Goal: Transaction & Acquisition: Purchase product/service

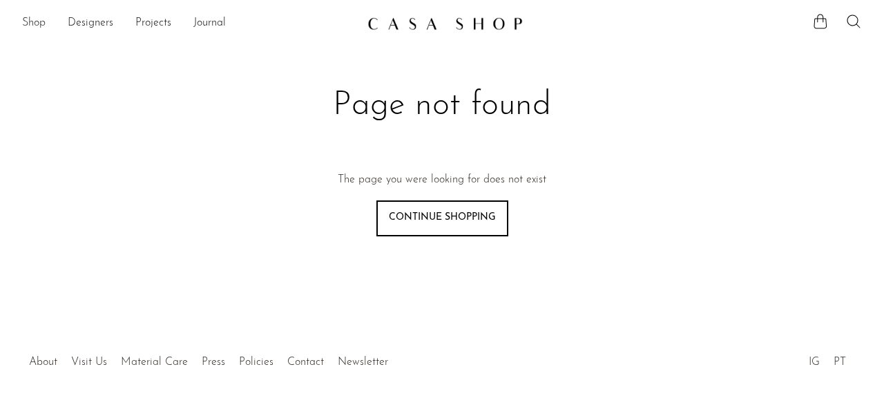
click at [39, 20] on link "Shop" at bounding box center [33, 23] width 23 height 18
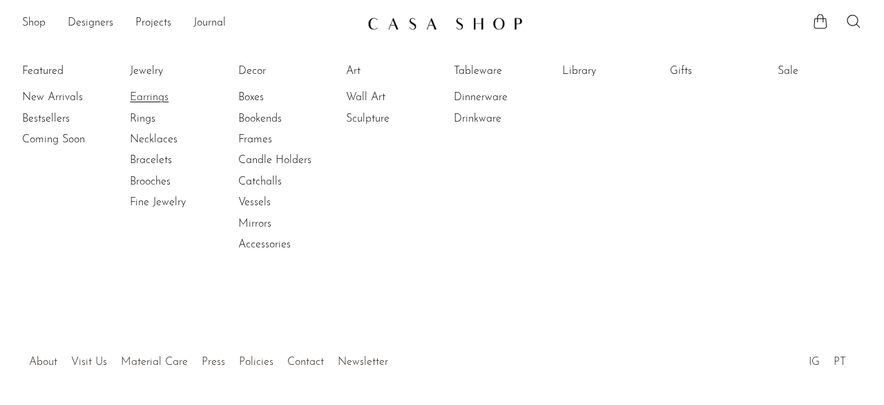
click at [143, 93] on link "Earrings" at bounding box center [182, 97] width 104 height 15
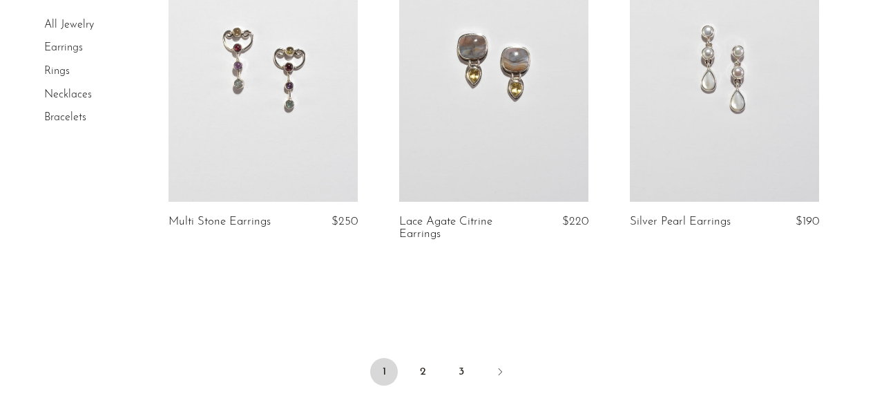
scroll to position [3897, 0]
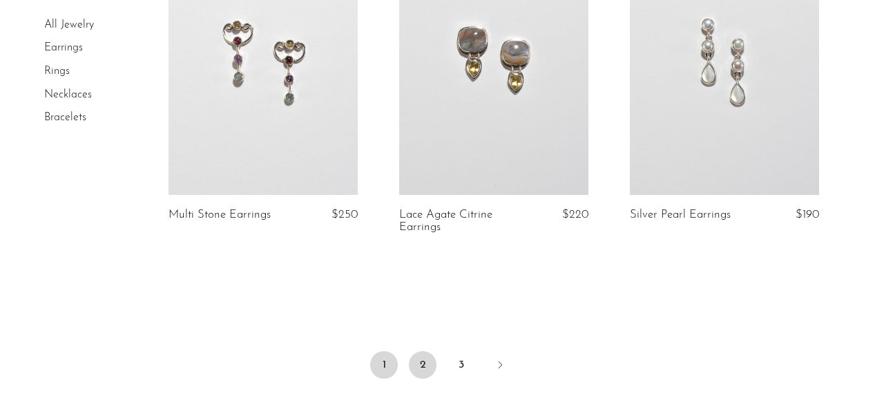
click at [421, 367] on link "2" at bounding box center [423, 365] width 28 height 28
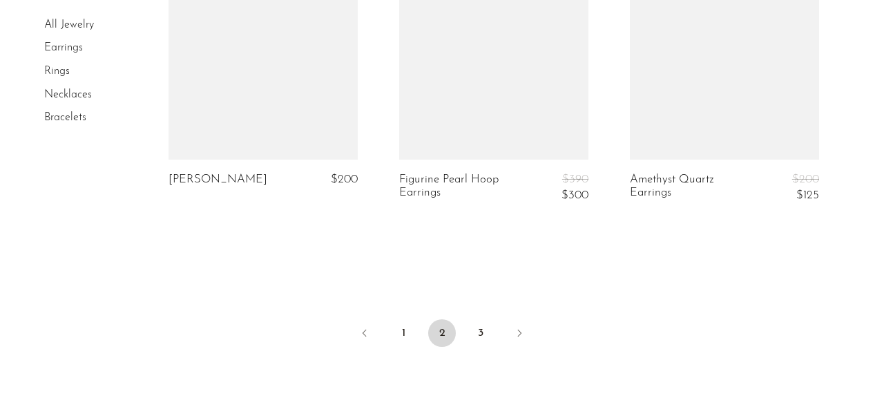
scroll to position [3966, 0]
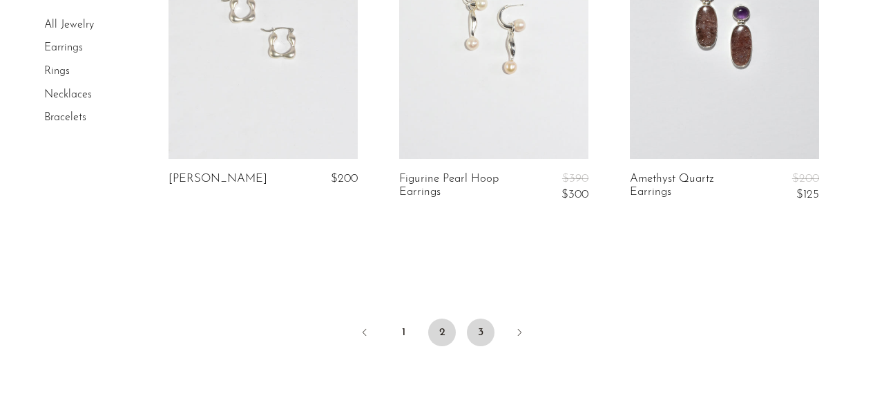
click at [483, 331] on link "3" at bounding box center [481, 332] width 28 height 28
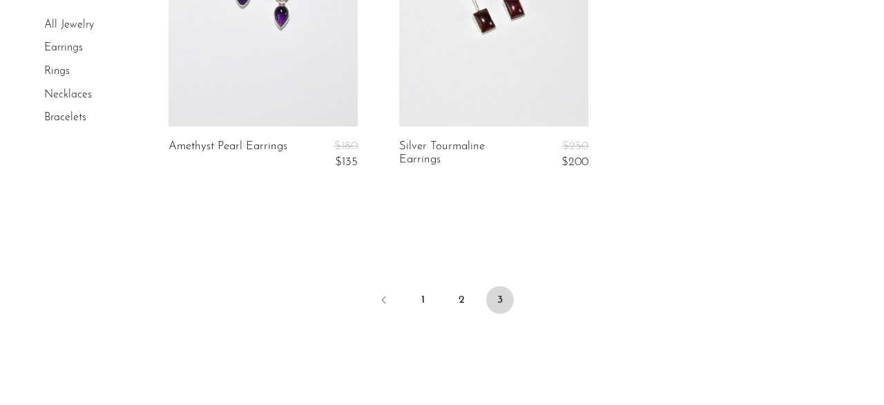
scroll to position [385, 0]
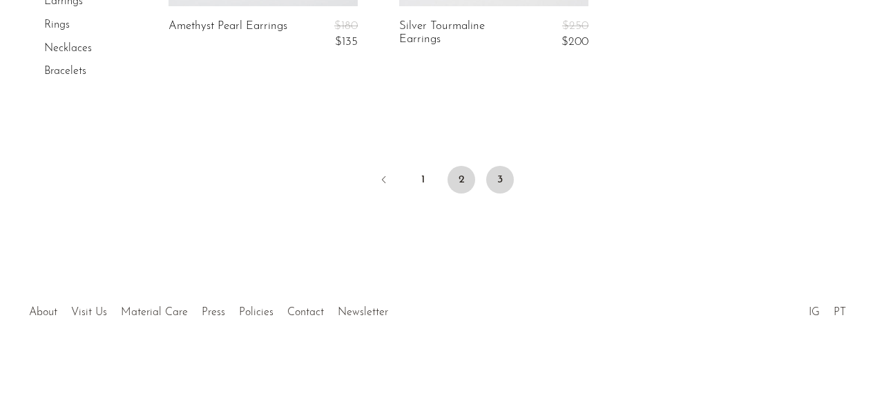
click at [462, 177] on link "2" at bounding box center [461, 180] width 28 height 28
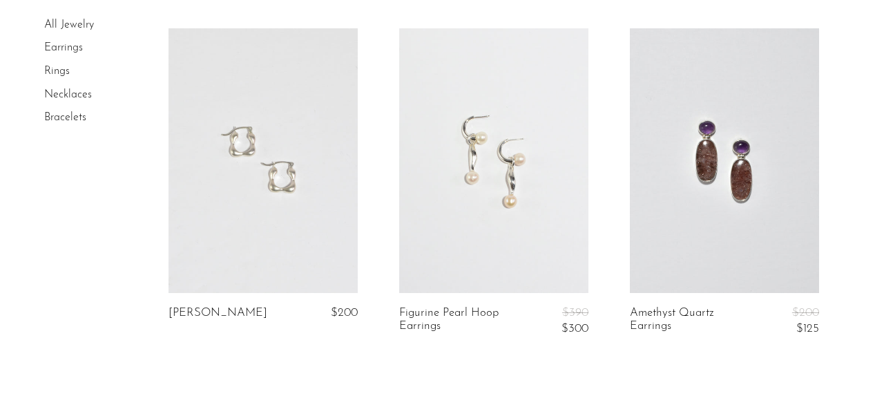
scroll to position [3833, 0]
click at [270, 184] on link at bounding box center [262, 160] width 189 height 265
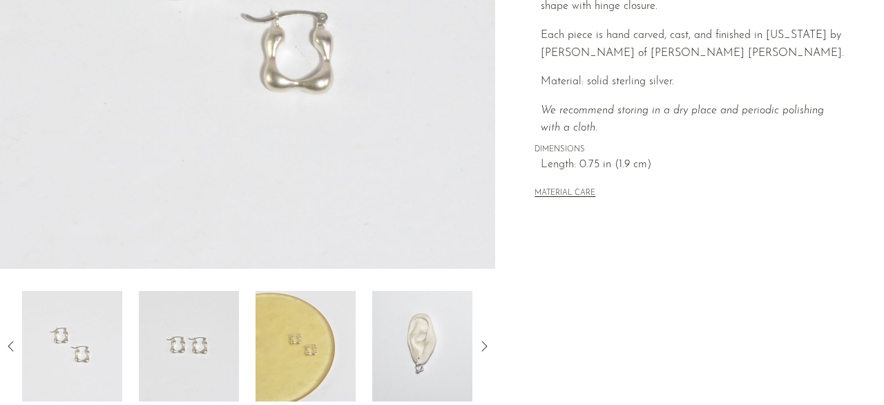
scroll to position [405, 0]
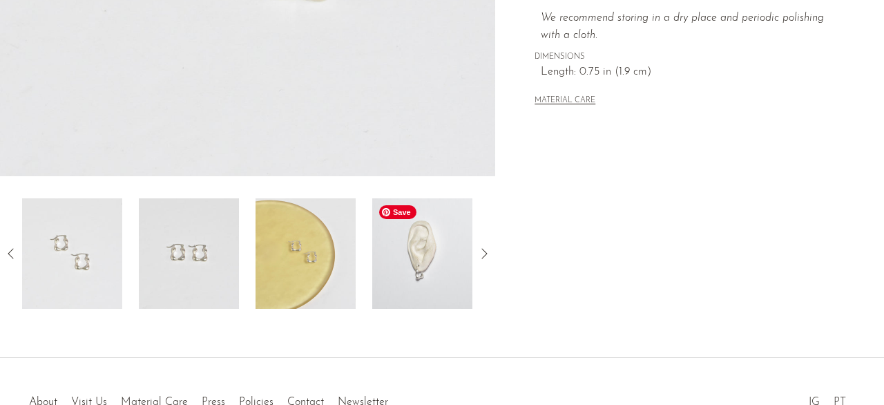
click at [400, 256] on img at bounding box center [422, 253] width 100 height 110
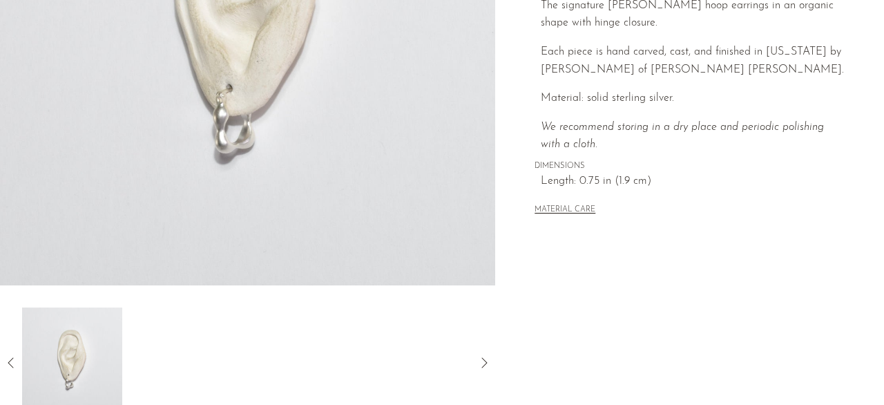
scroll to position [308, 0]
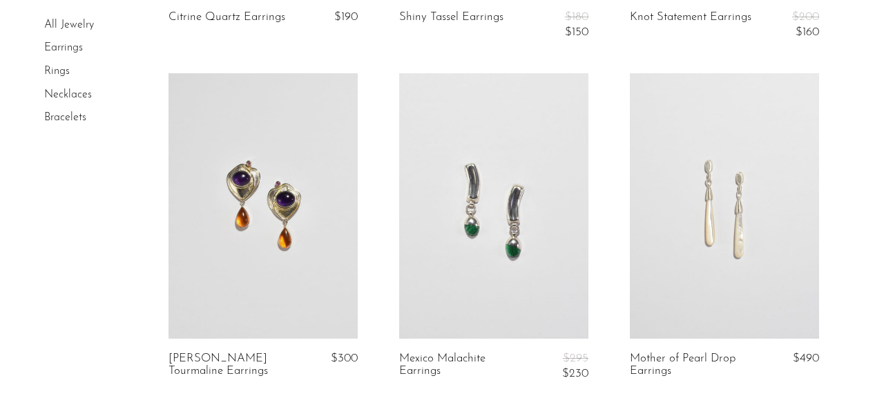
scroll to position [3436, 0]
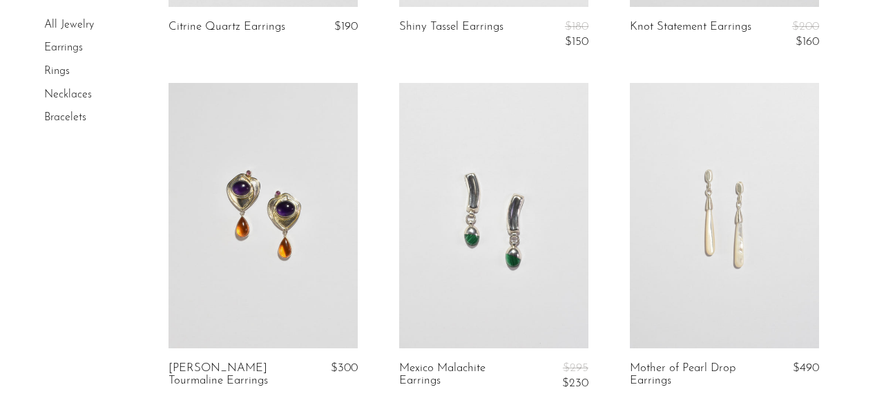
click at [707, 210] on link at bounding box center [724, 215] width 189 height 265
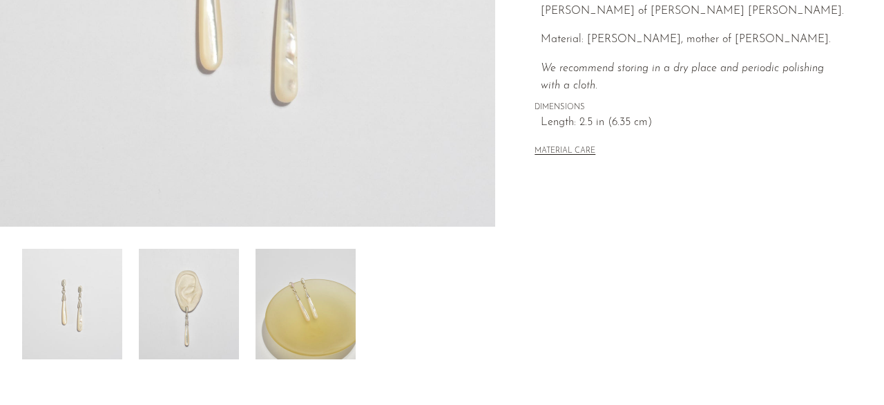
scroll to position [494, 0]
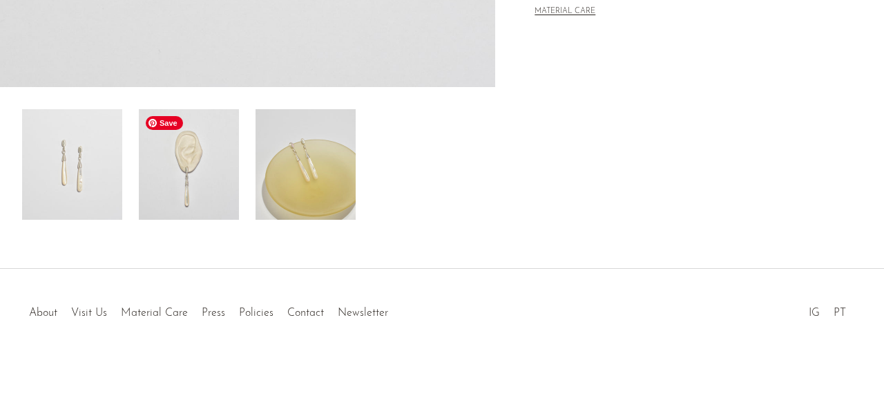
click at [197, 176] on img at bounding box center [189, 164] width 100 height 110
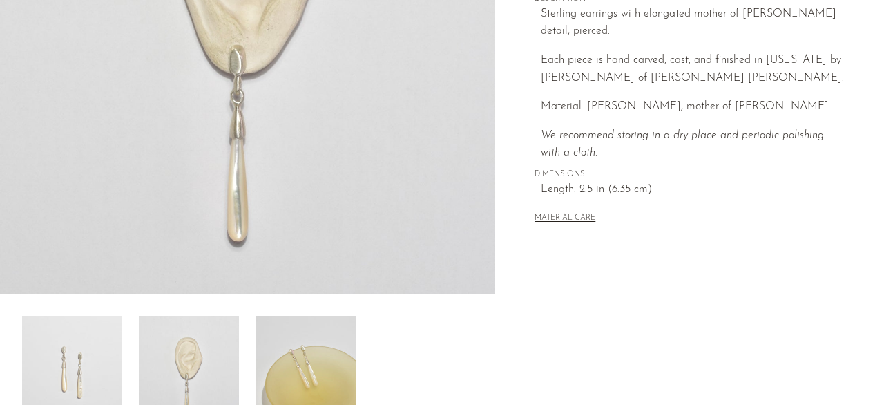
scroll to position [275, 0]
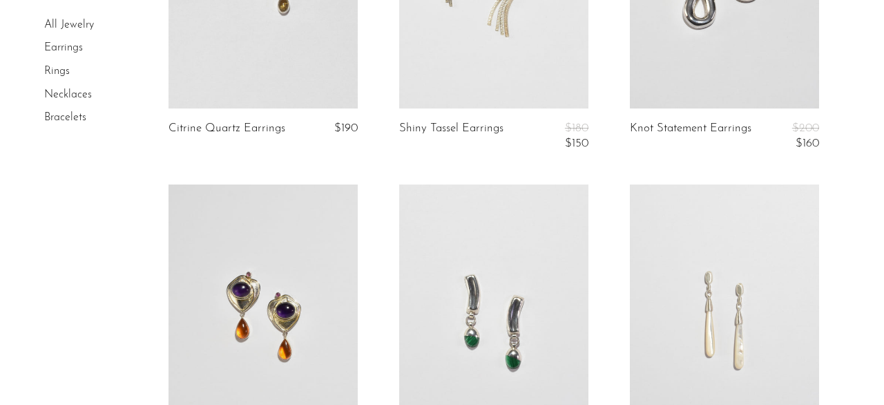
scroll to position [3329, 0]
